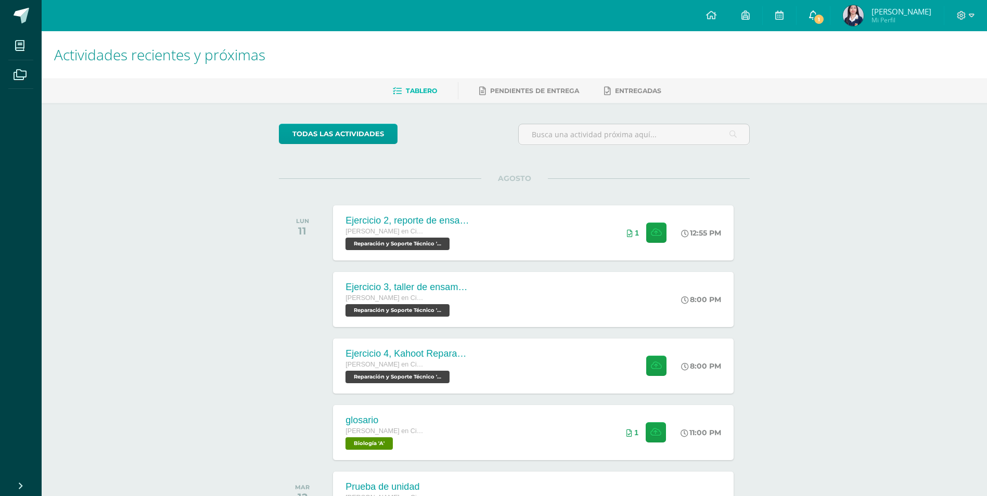
click at [830, 16] on link "1" at bounding box center [813, 15] width 33 height 31
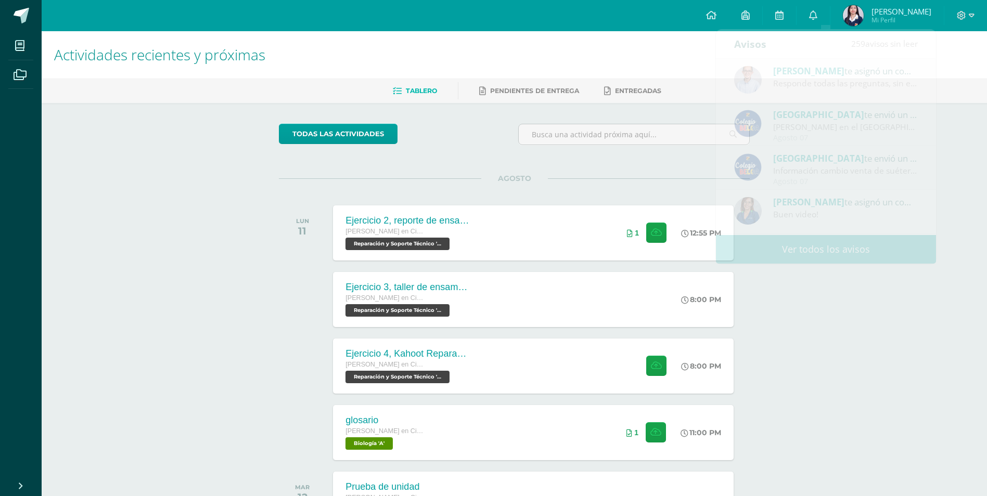
drag, startPoint x: 222, startPoint y: 221, endPoint x: 230, endPoint y: 214, distance: 10.4
click at [223, 221] on div "Actividades recientes y próximas Tablero Pendientes de entrega Entregadas todas…" at bounding box center [514, 345] width 945 height 628
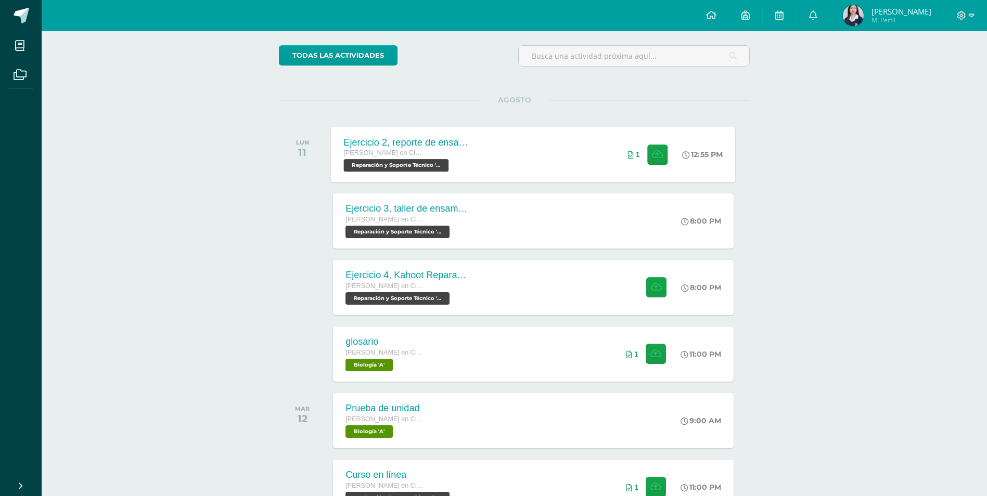
scroll to position [104, 0]
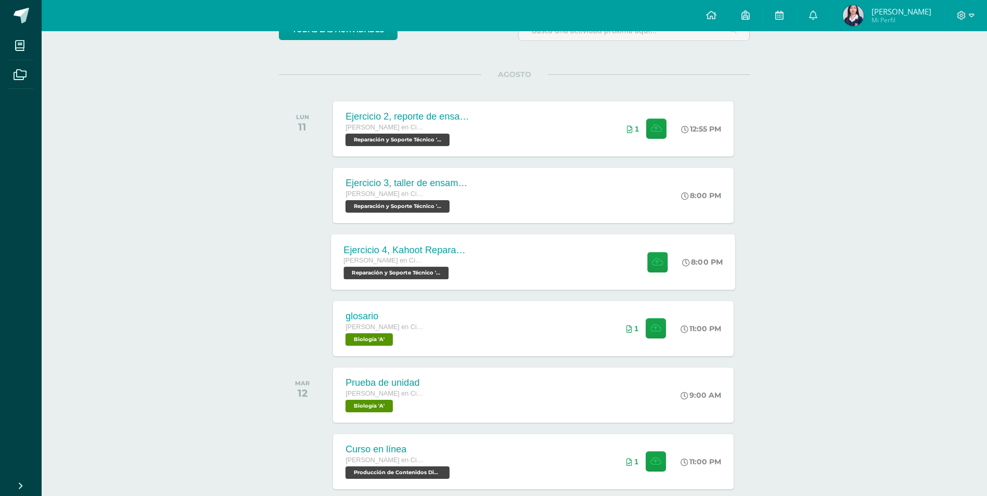
click at [531, 268] on div "Ejercicio 4, Kahoot Reparación [PERSON_NAME] en Ciencias y Letras con Orientaci…" at bounding box center [533, 262] width 404 height 56
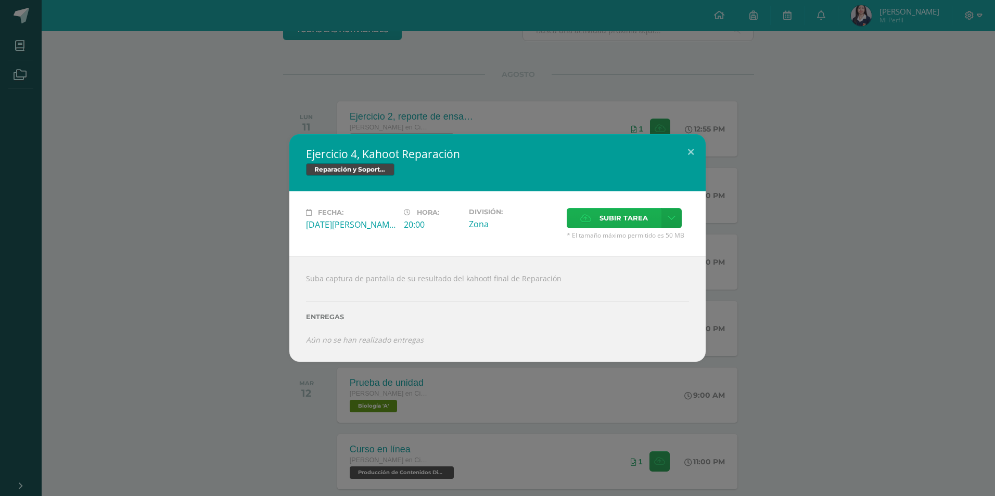
click at [609, 222] on span "Subir tarea" at bounding box center [623, 218] width 48 height 19
click at [0, 0] on input "Subir tarea" at bounding box center [0, 0] width 0 height 0
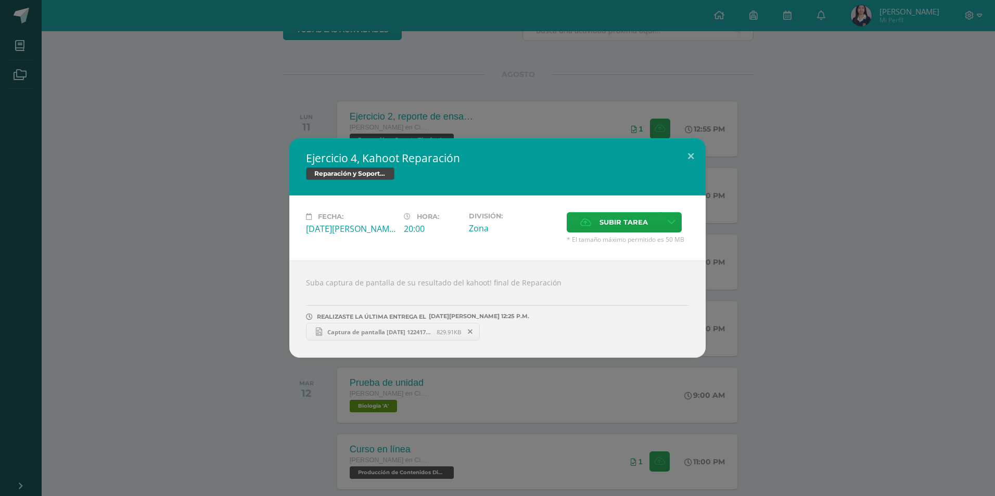
click at [299, 92] on div "Ejercicio 4, Kahoot Reparación Reparación y Soporte Técnico Fecha: [DATE][PERSO…" at bounding box center [497, 248] width 995 height 496
